Goal: Information Seeking & Learning: Find specific page/section

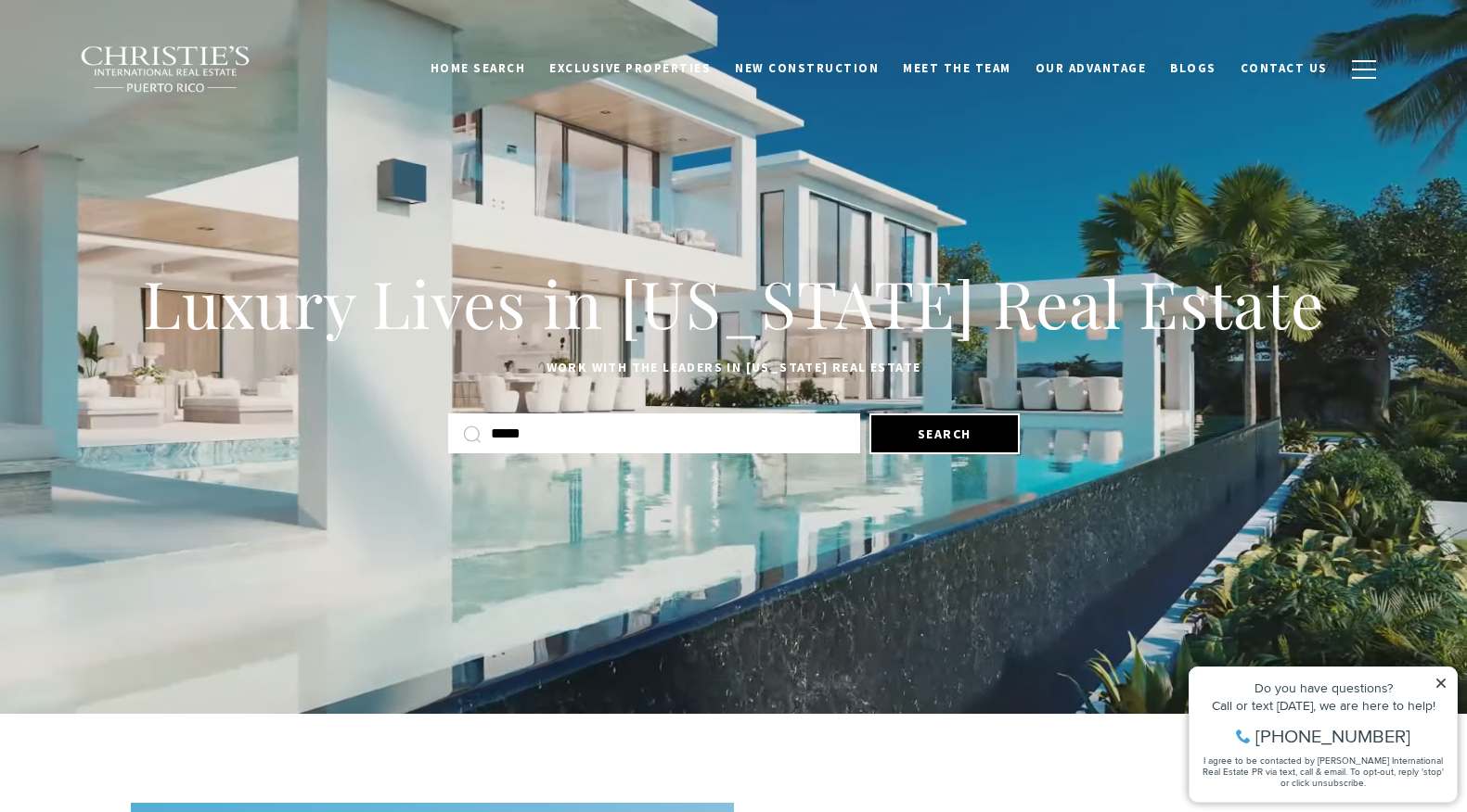
type input "*****"
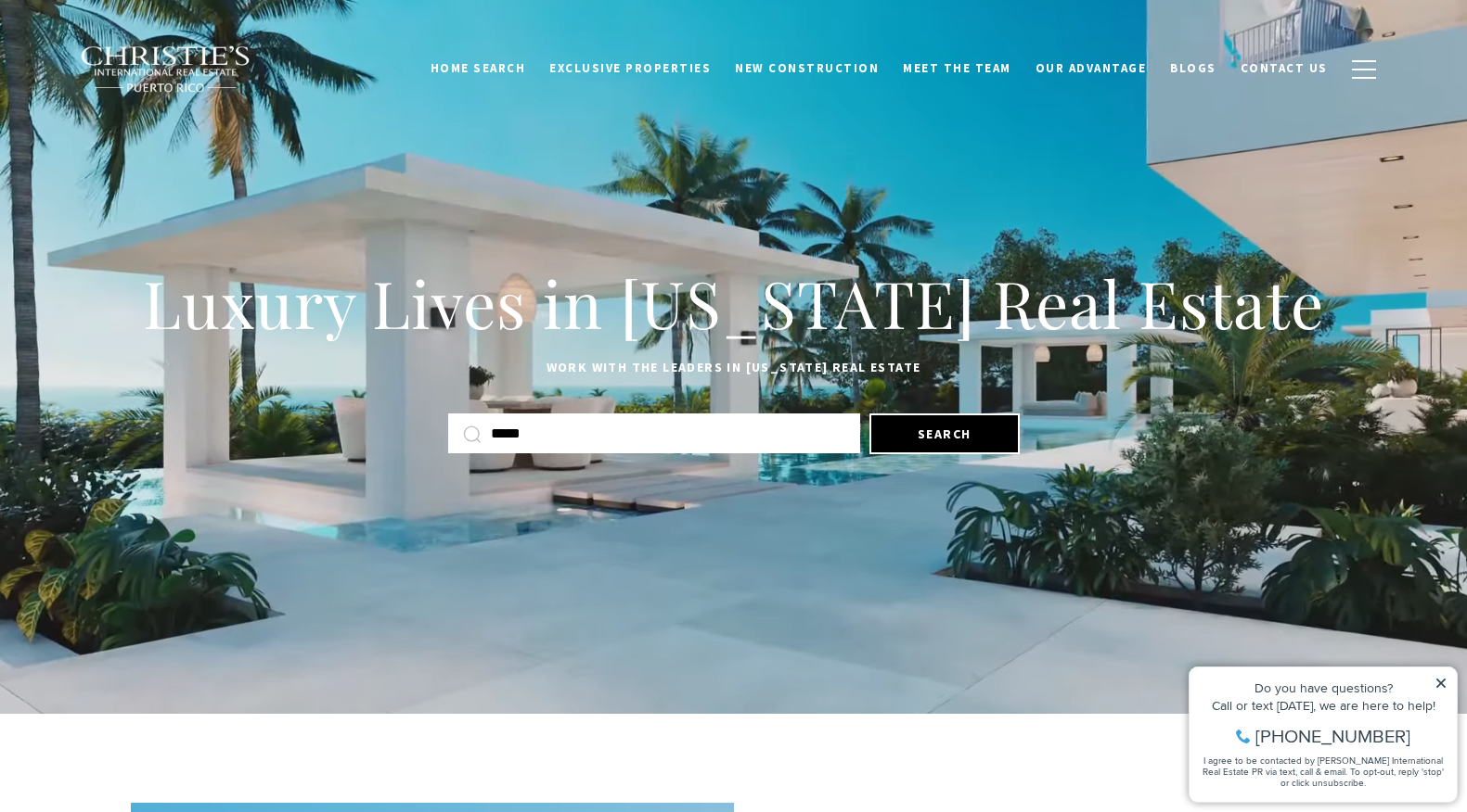
drag, startPoint x: 1443, startPoint y: 690, endPoint x: 1343, endPoint y: 669, distance: 102.2
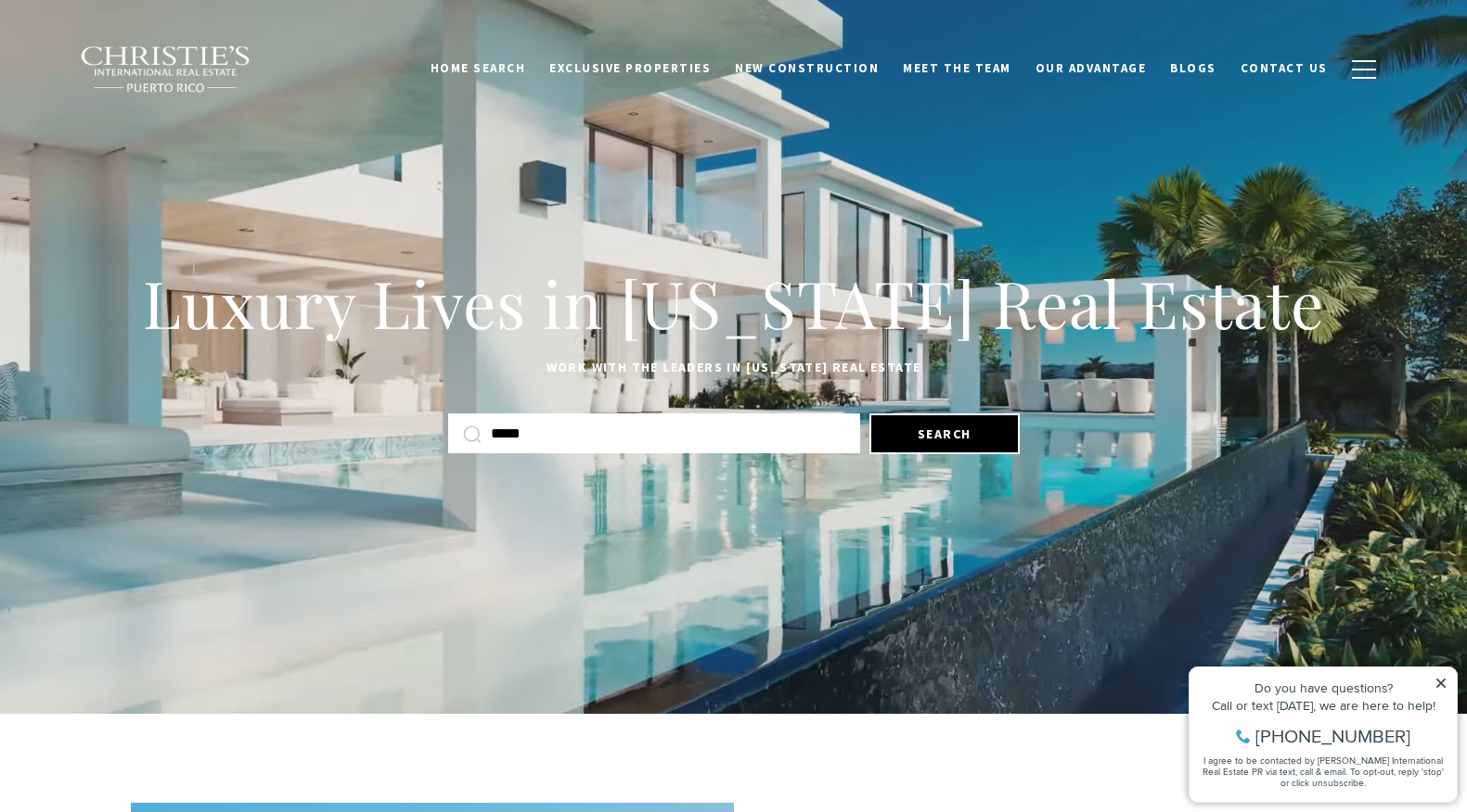
click at [1443, 690] on icon at bounding box center [1440, 683] width 13 height 13
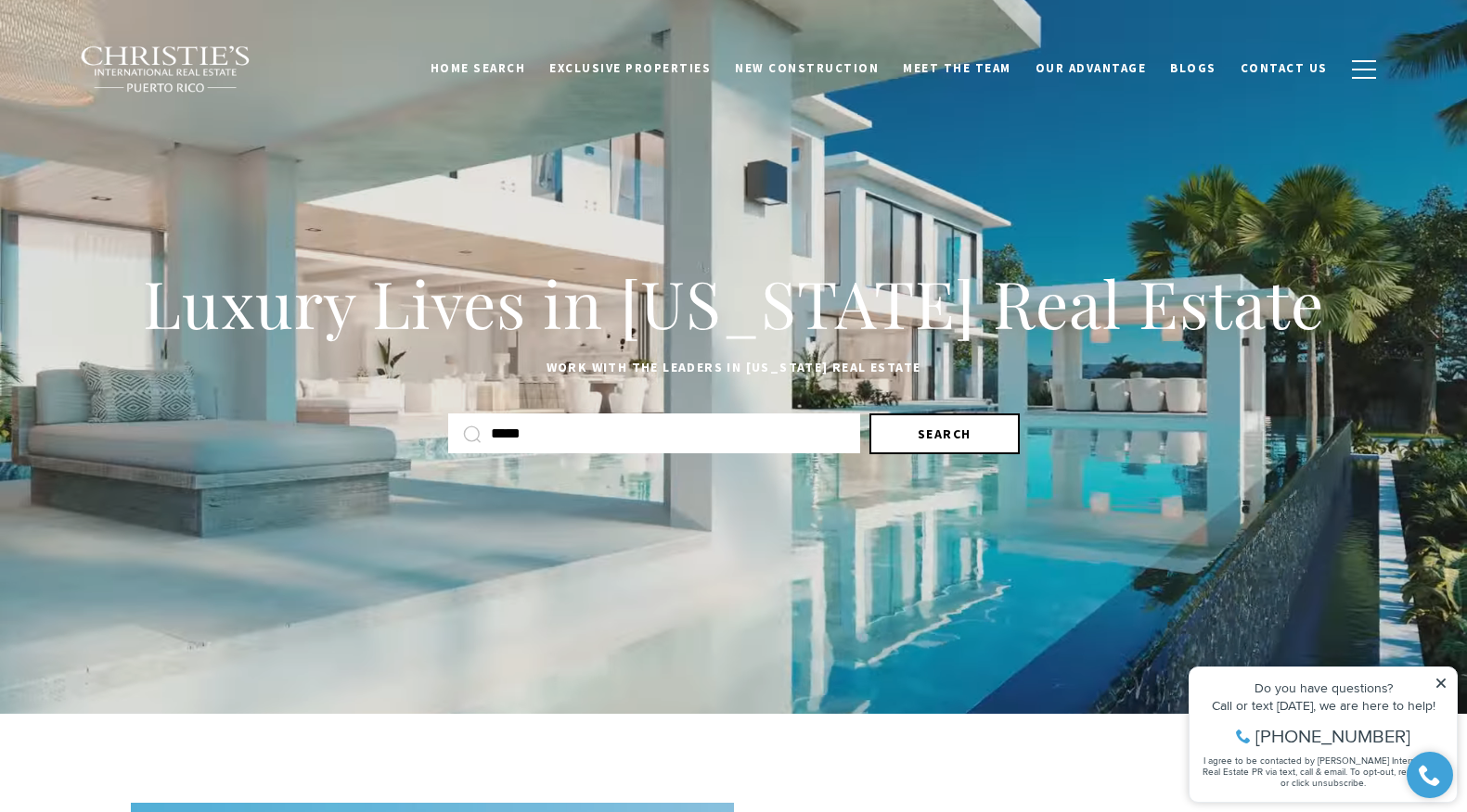
click at [951, 418] on button "Search" at bounding box center [943, 434] width 150 height 41
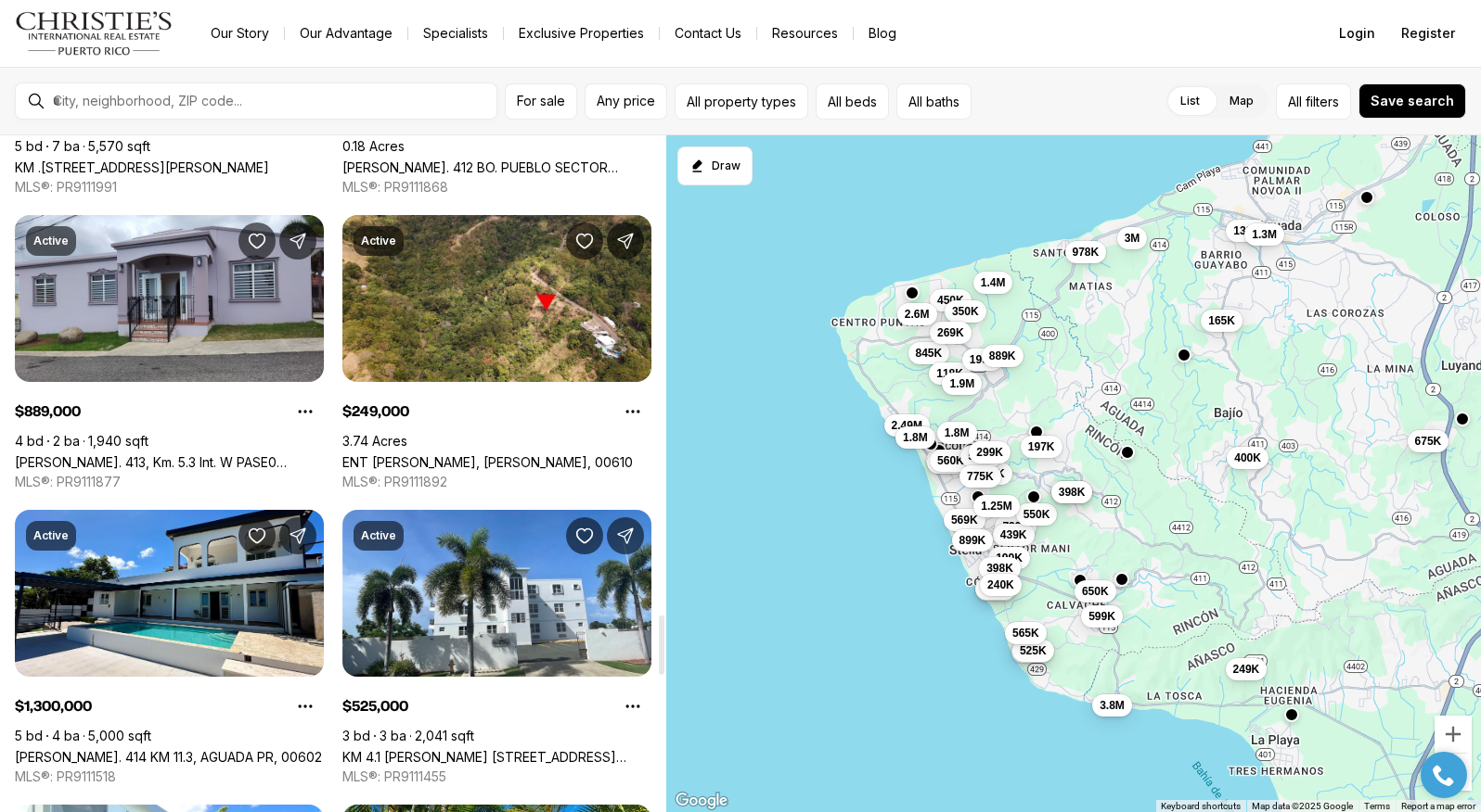
scroll to position [5467, 0]
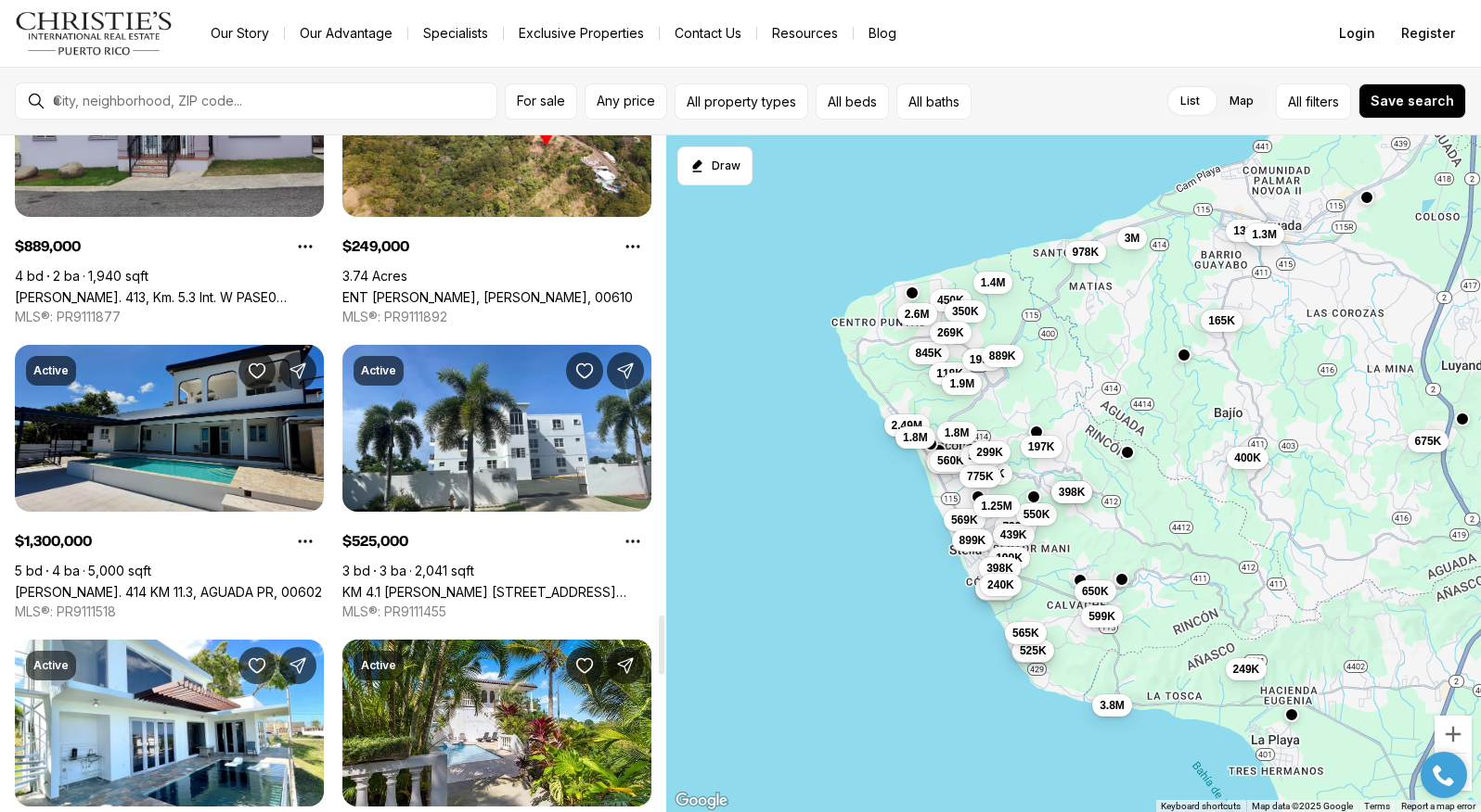
click at [190, 584] on link "Carr. 414 KM 11.3, AGUADA PR, 00602" at bounding box center [168, 592] width 308 height 16
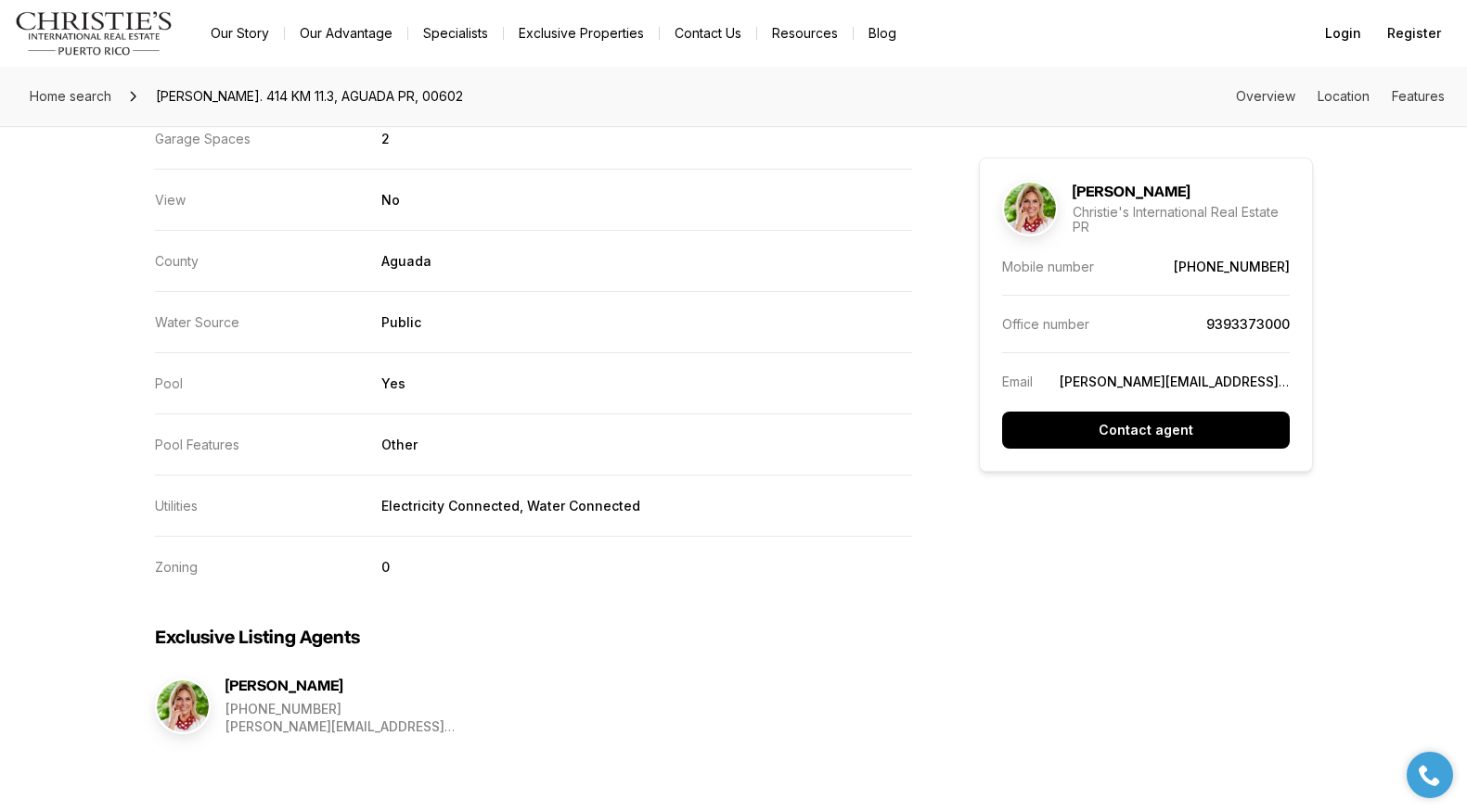
scroll to position [4109, 0]
